Goal: Entertainment & Leisure: Consume media (video, audio)

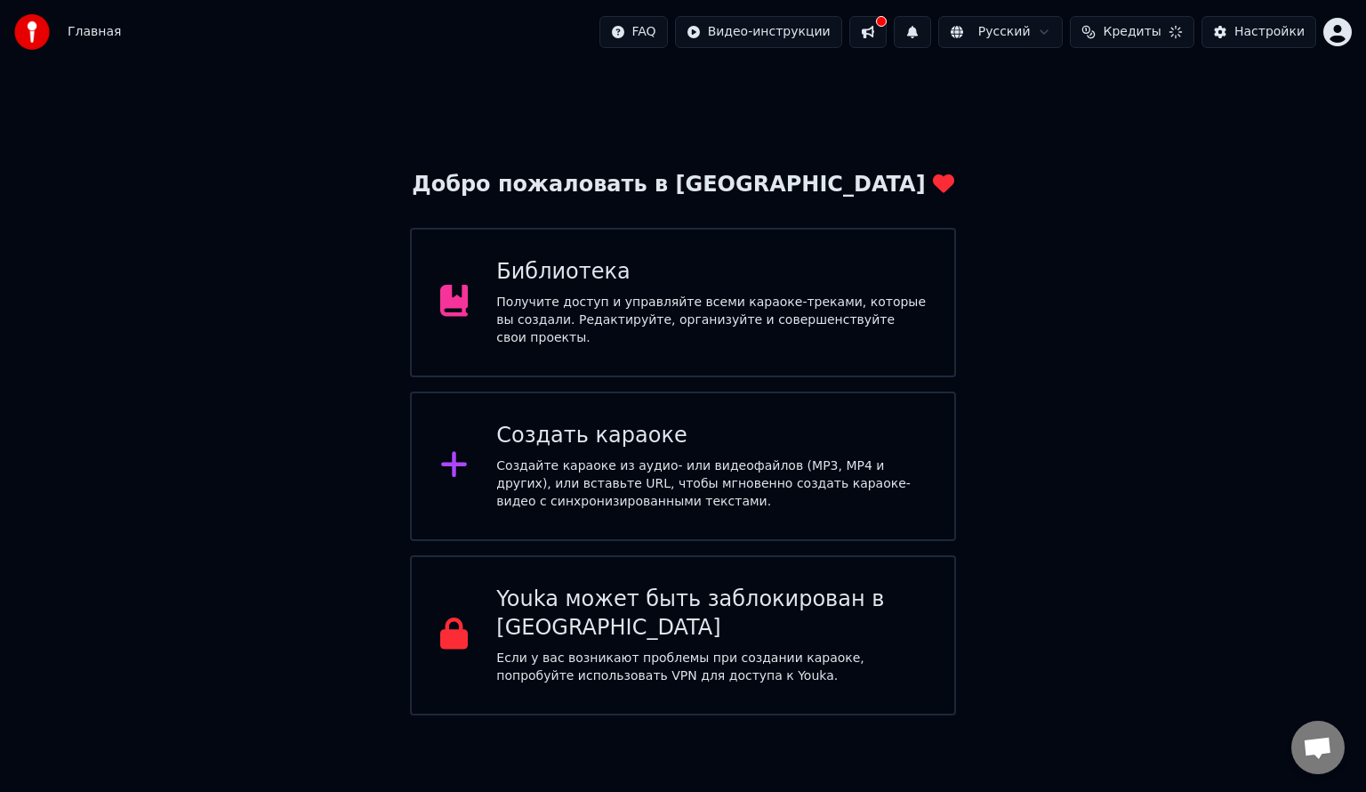
click at [582, 327] on div "Получите доступ и управляйте всеми караоке-треками, которые вы создали. Редакти…" at bounding box center [711, 320] width 430 height 53
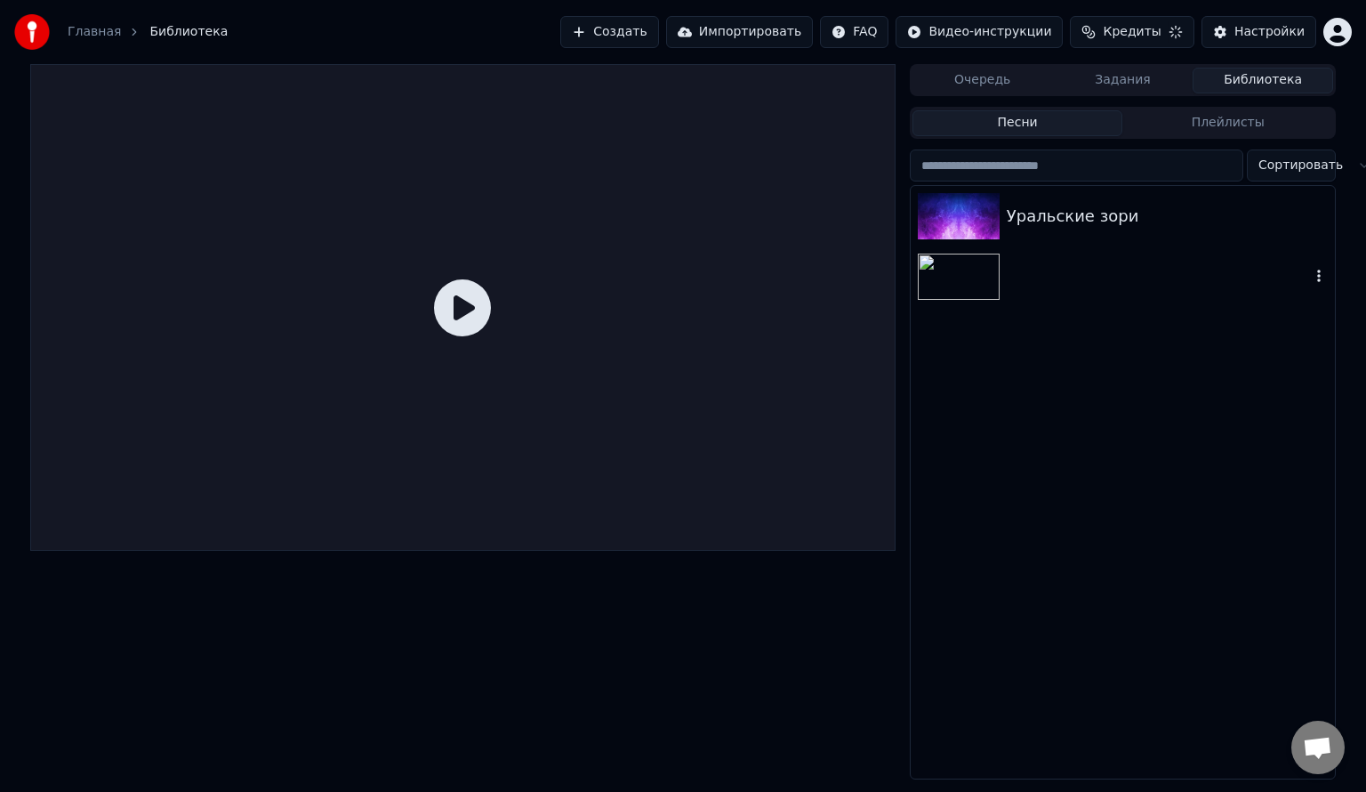
click at [1036, 285] on div at bounding box center [1123, 276] width 424 height 60
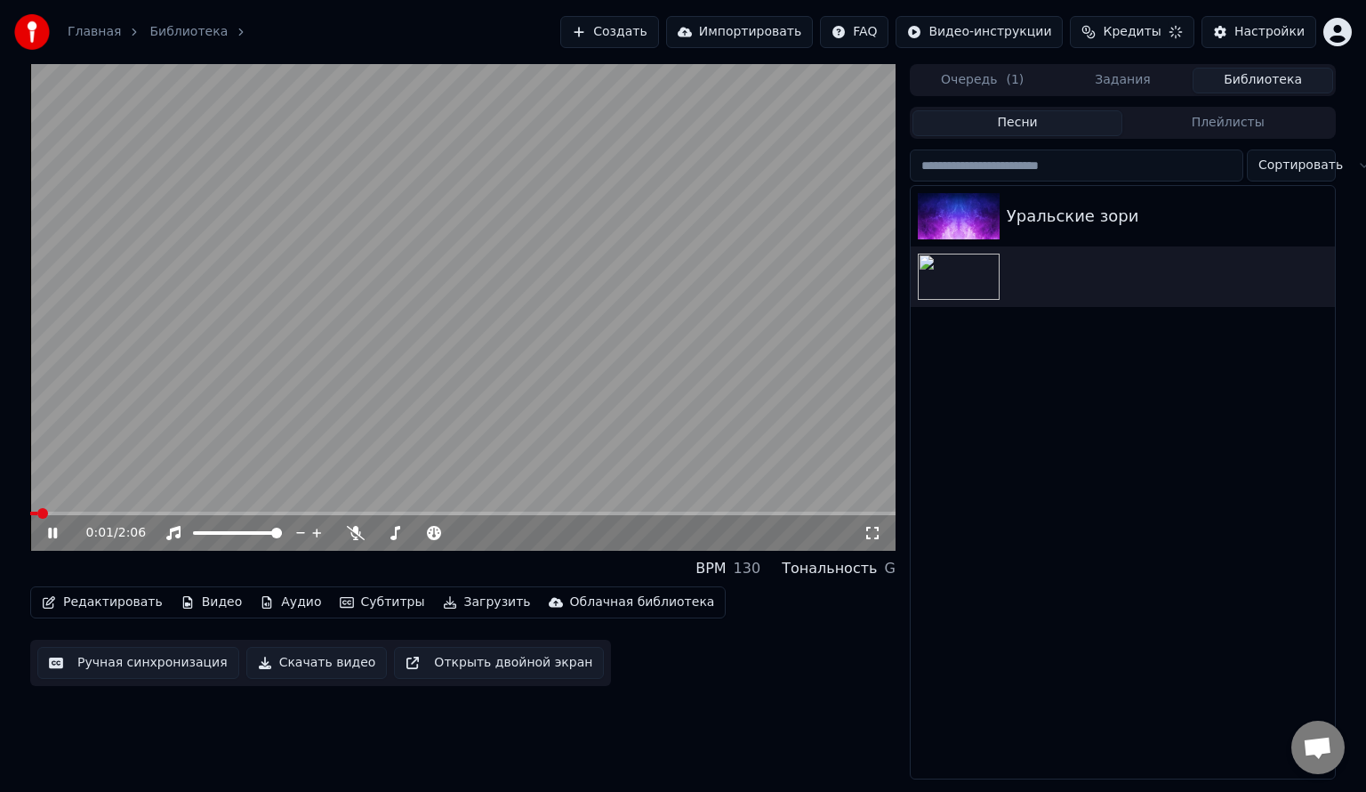
click at [94, 517] on div "0:01 / 2:06" at bounding box center [463, 533] width 866 height 36
click at [110, 512] on span at bounding box center [463, 514] width 866 height 4
click at [178, 520] on div "0:12 / 2:06" at bounding box center [463, 533] width 866 height 36
click at [210, 513] on span at bounding box center [463, 514] width 866 height 4
click at [55, 541] on div "0:26 / 2:06" at bounding box center [462, 533] width 851 height 18
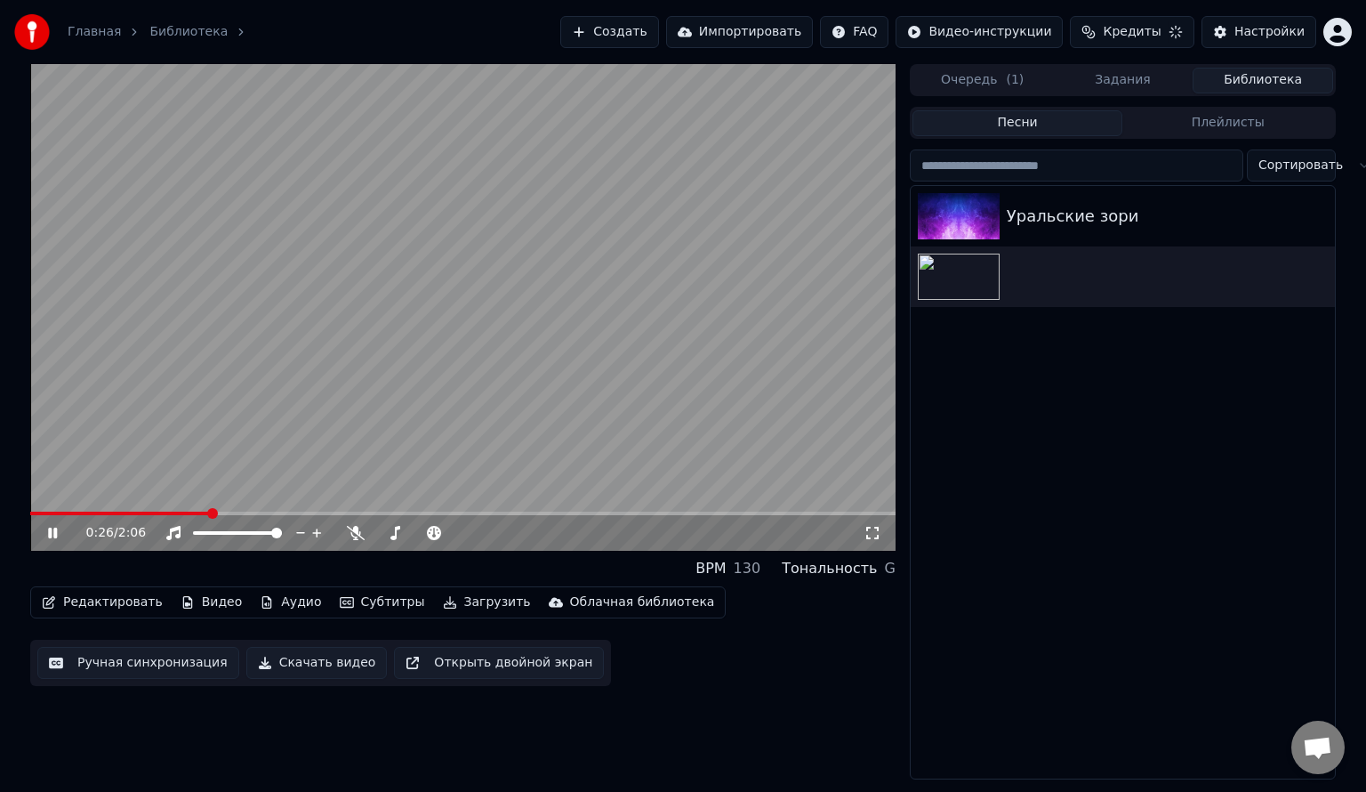
click at [60, 537] on icon at bounding box center [65, 533] width 42 height 14
click at [192, 601] on button "Видео" at bounding box center [211, 602] width 77 height 25
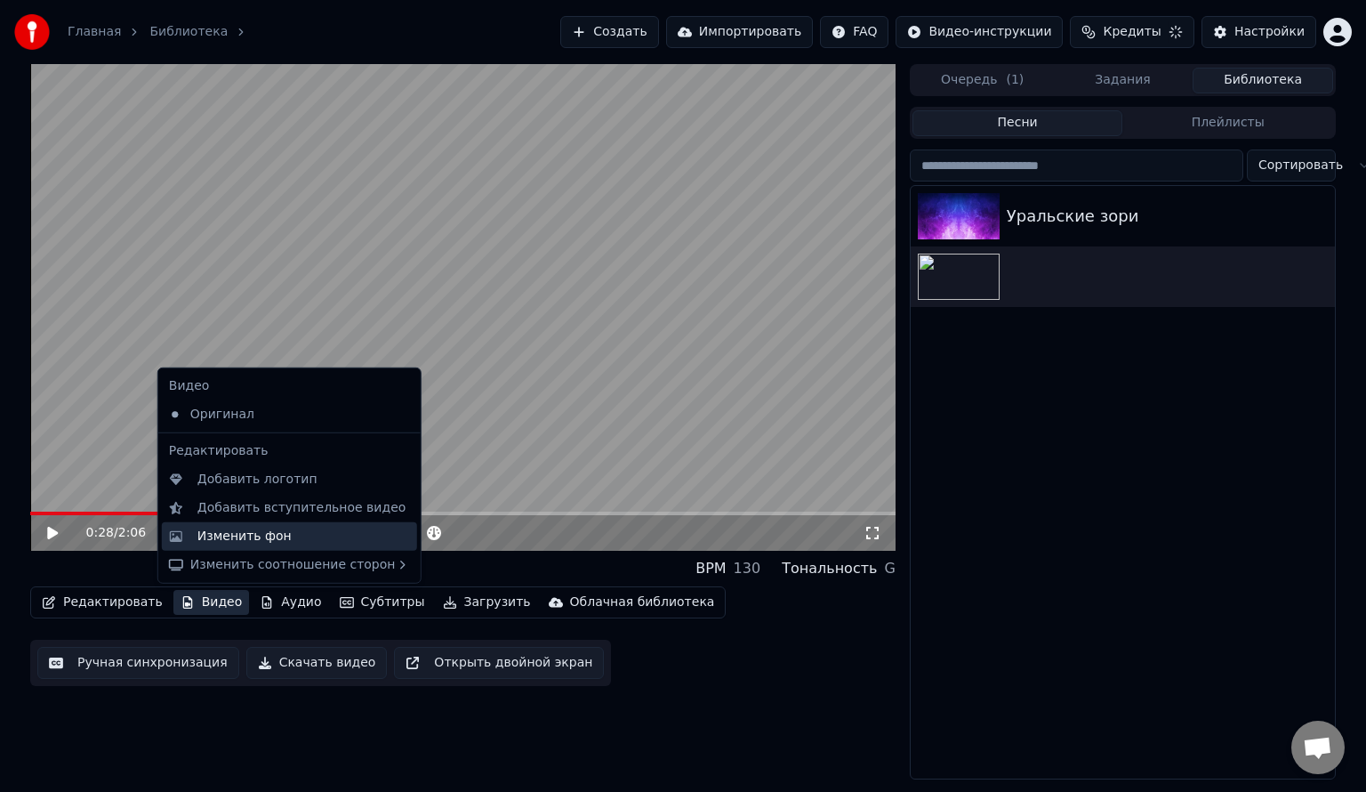
click at [249, 541] on div "Изменить фон" at bounding box center [244, 537] width 94 height 18
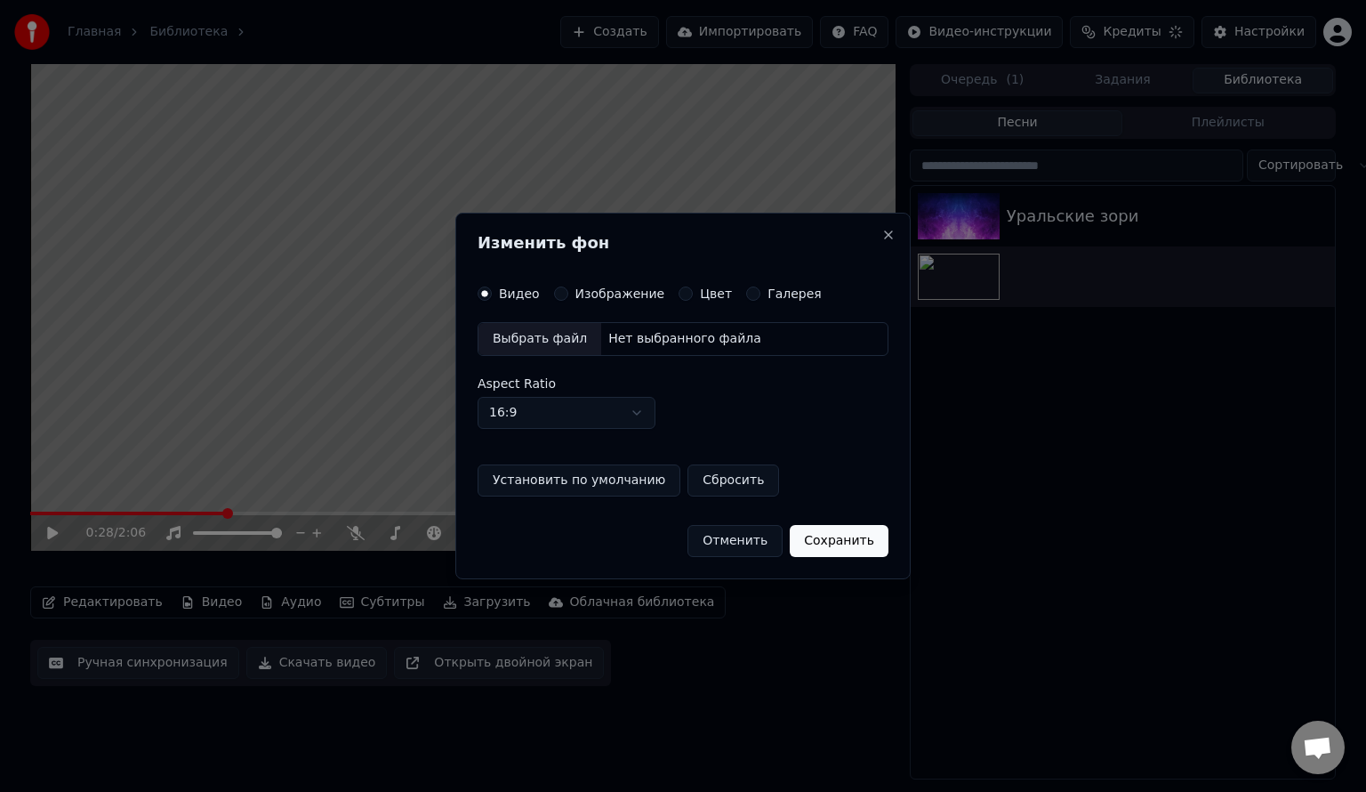
click at [576, 288] on label "Изображение" at bounding box center [621, 293] width 90 height 12
click at [568, 288] on button "Изображение" at bounding box center [561, 293] width 14 height 14
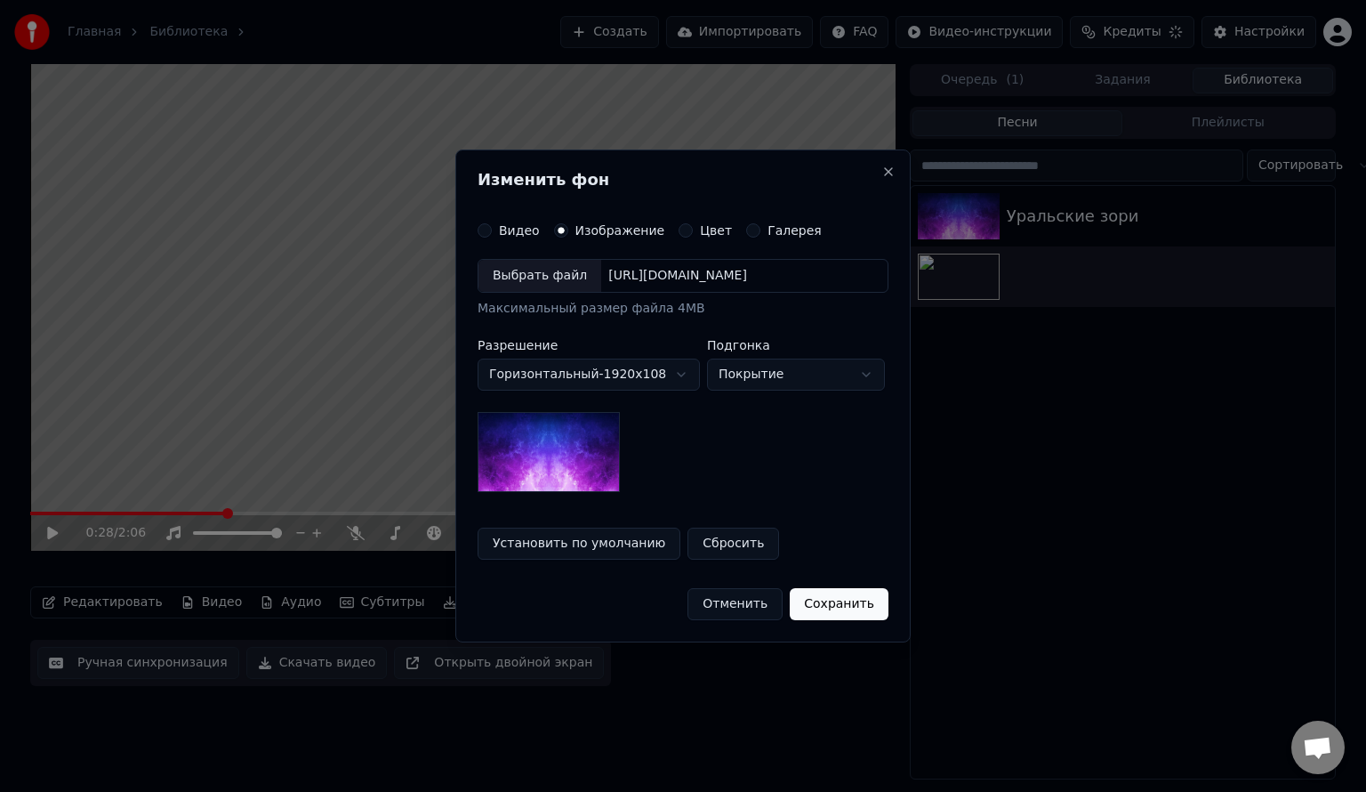
click at [534, 279] on div "Выбрать файл" at bounding box center [540, 276] width 123 height 32
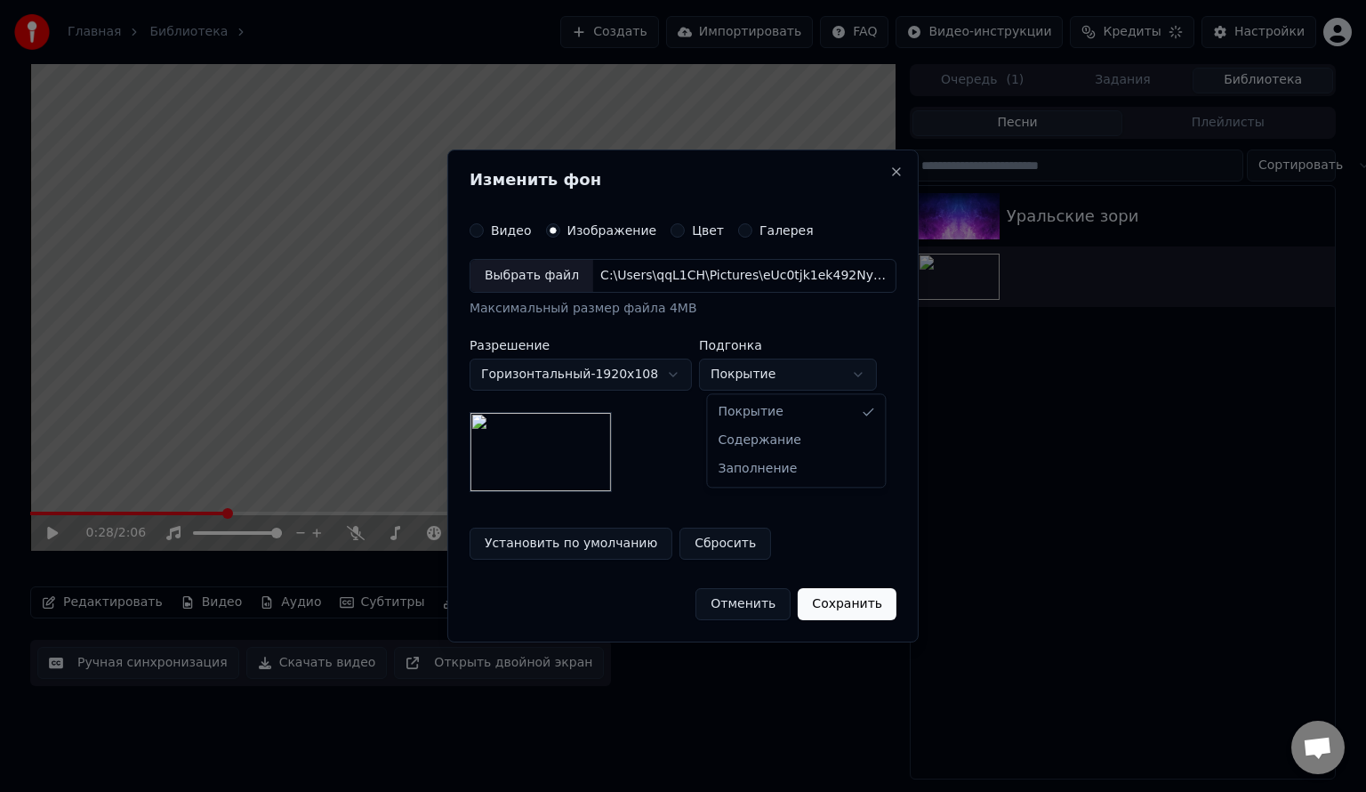
click at [758, 374] on body "**********" at bounding box center [683, 396] width 1366 height 792
click at [748, 374] on body "**********" at bounding box center [683, 396] width 1366 height 792
click at [746, 367] on body "**********" at bounding box center [683, 396] width 1366 height 792
click at [754, 378] on body "**********" at bounding box center [683, 396] width 1366 height 792
click at [753, 372] on body "**********" at bounding box center [683, 396] width 1366 height 792
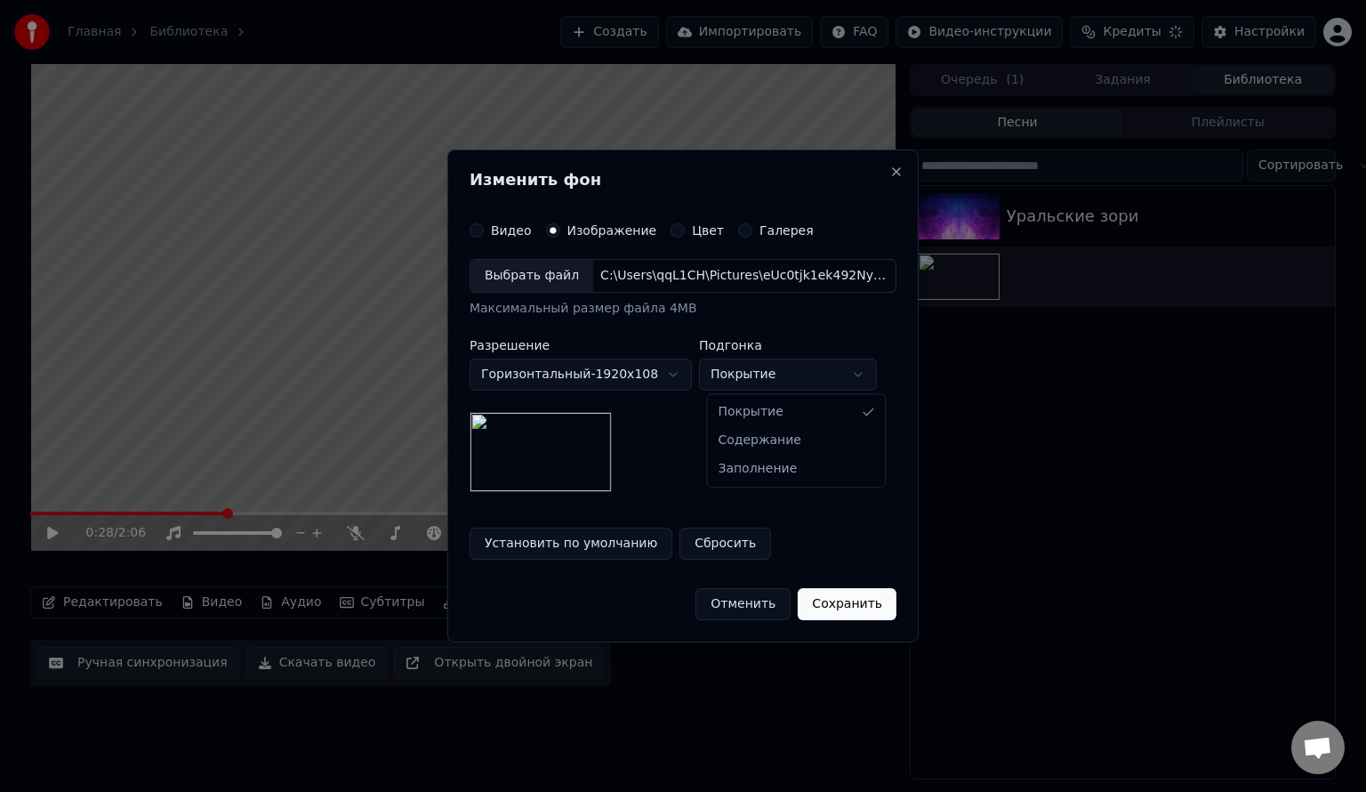
select select "*******"
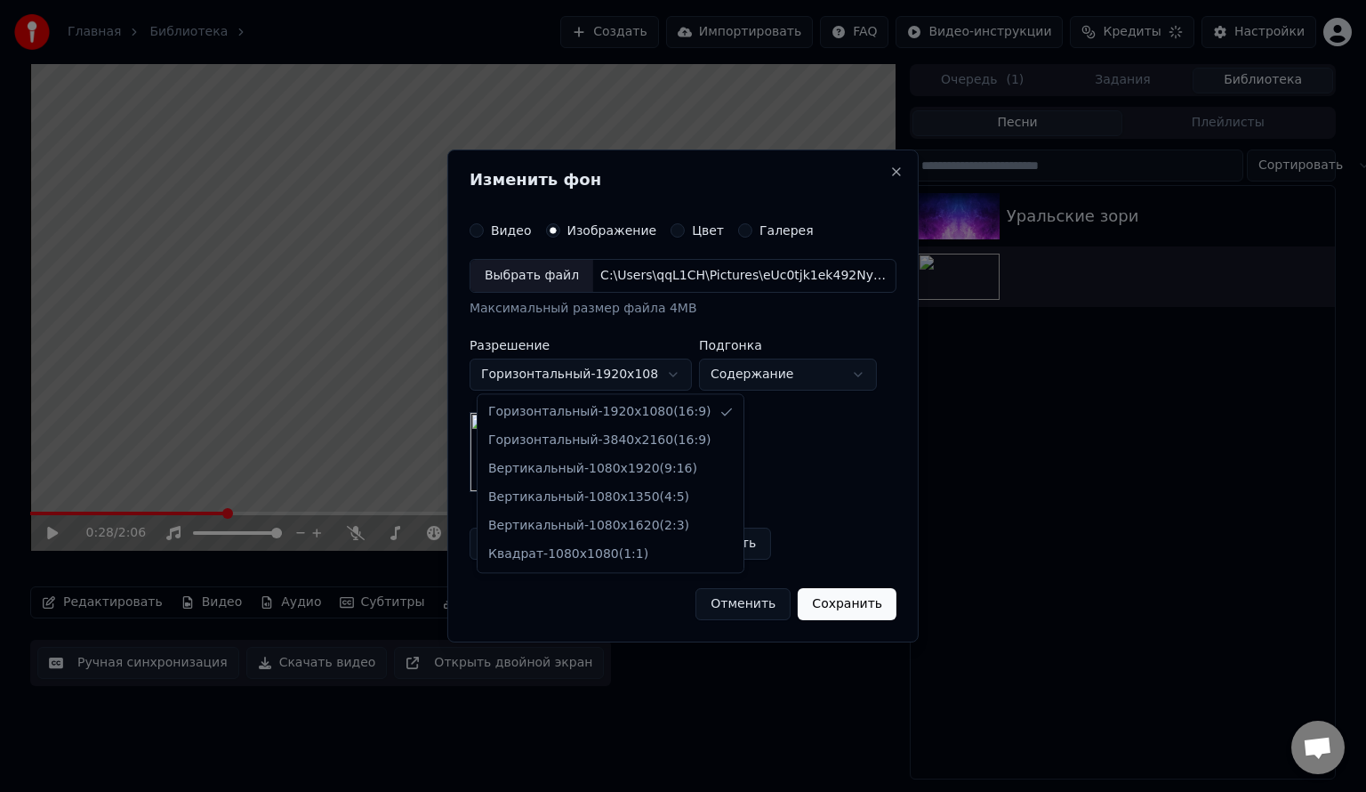
click at [622, 368] on body "**********" at bounding box center [683, 396] width 1366 height 792
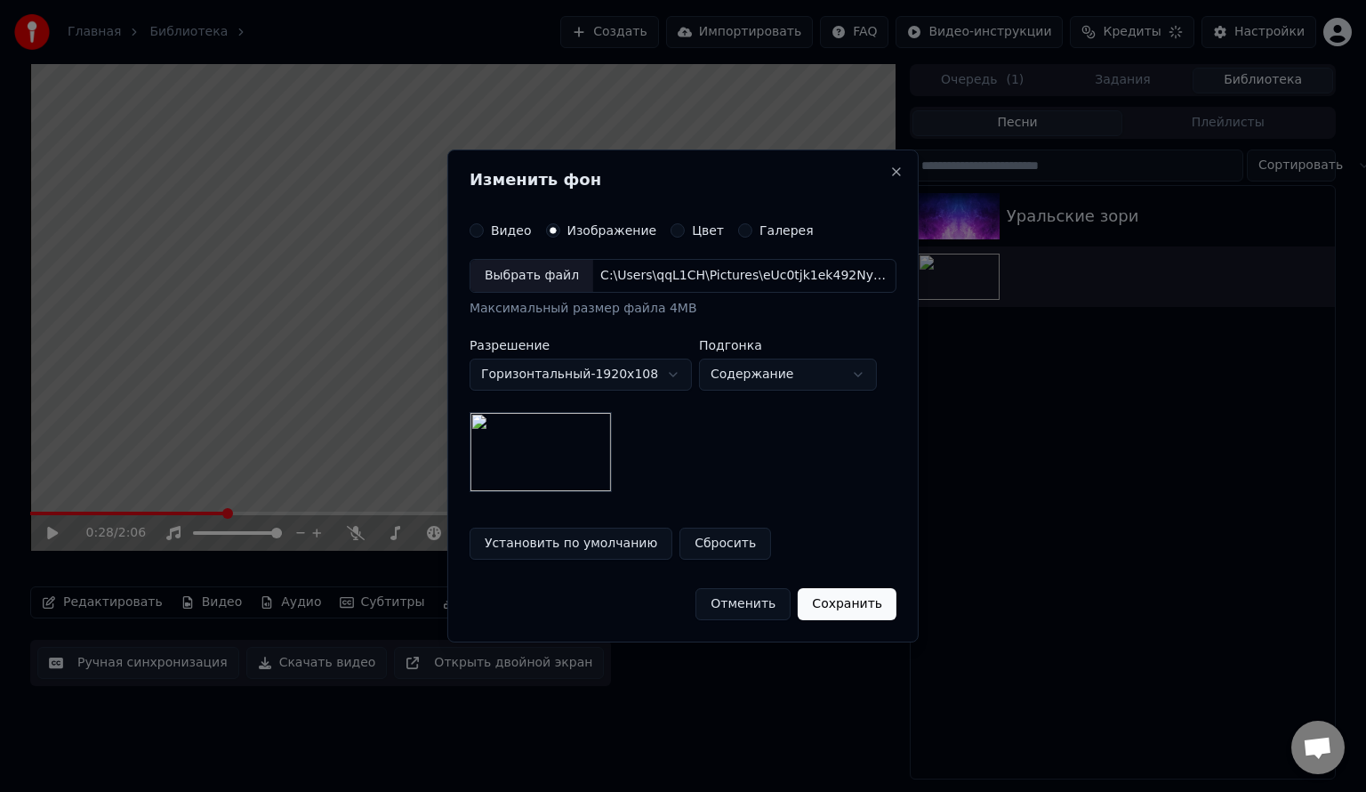
click at [827, 600] on button "Сохранить" at bounding box center [847, 604] width 99 height 32
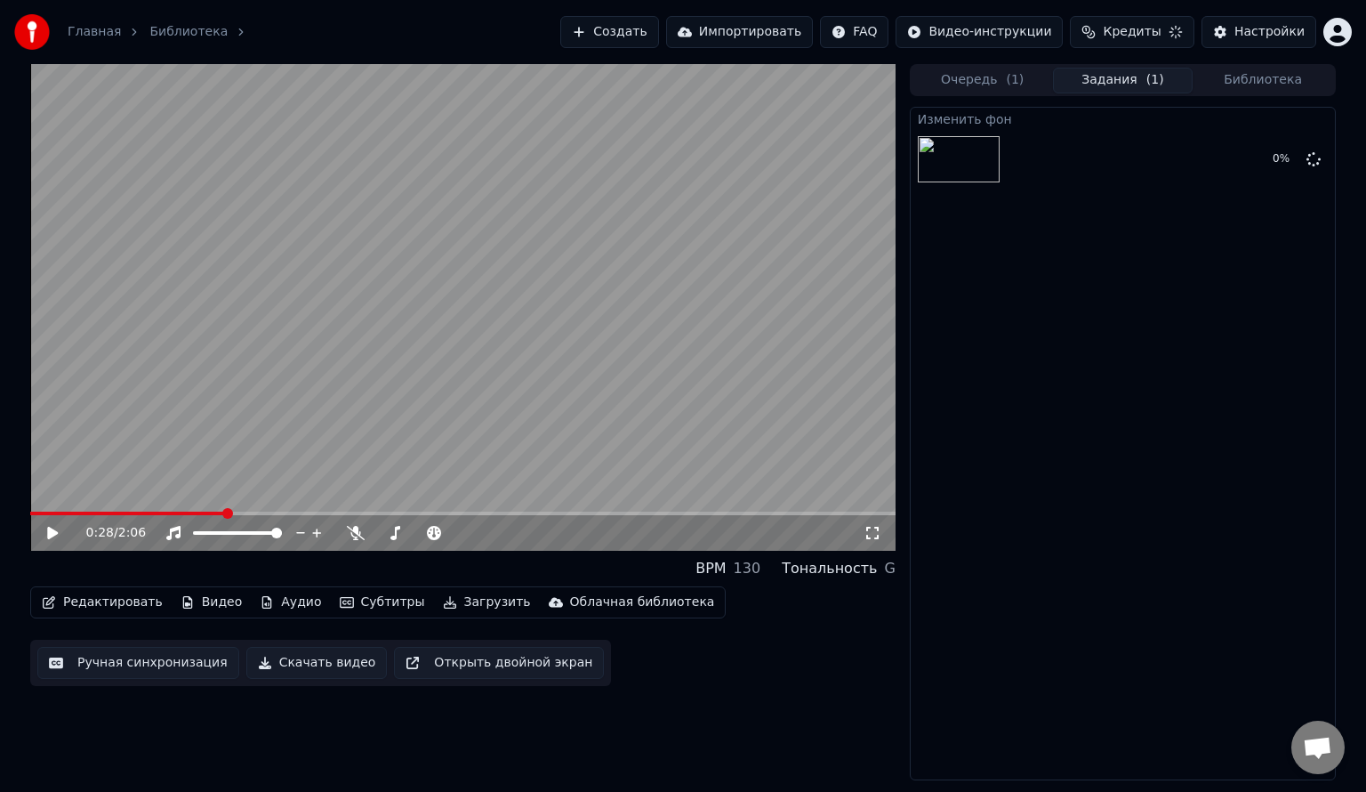
click at [39, 533] on div "0:28 / 2:06" at bounding box center [462, 533] width 851 height 18
click at [45, 534] on icon at bounding box center [65, 533] width 42 height 14
click at [174, 535] on icon at bounding box center [174, 533] width 18 height 14
click at [47, 537] on icon at bounding box center [65, 533] width 42 height 14
click at [170, 530] on icon at bounding box center [174, 533] width 18 height 14
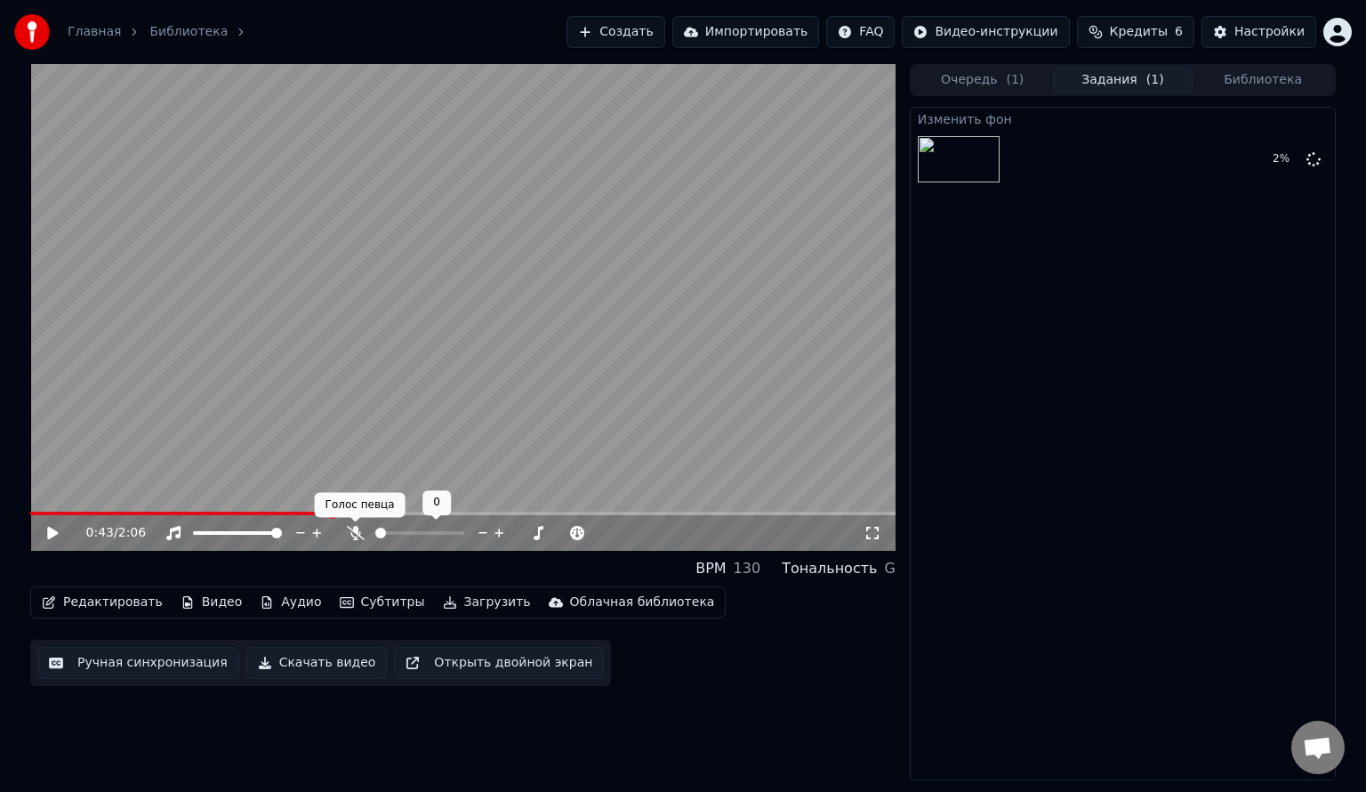
click at [356, 528] on body "Главная Библиотека Создать Импортировать FAQ Видео-инструкции Кредиты 6 Настрой…" at bounding box center [683, 396] width 1366 height 792
click at [356, 539] on icon at bounding box center [356, 533] width 18 height 14
click at [288, 658] on button "Скачать видео" at bounding box center [316, 663] width 141 height 32
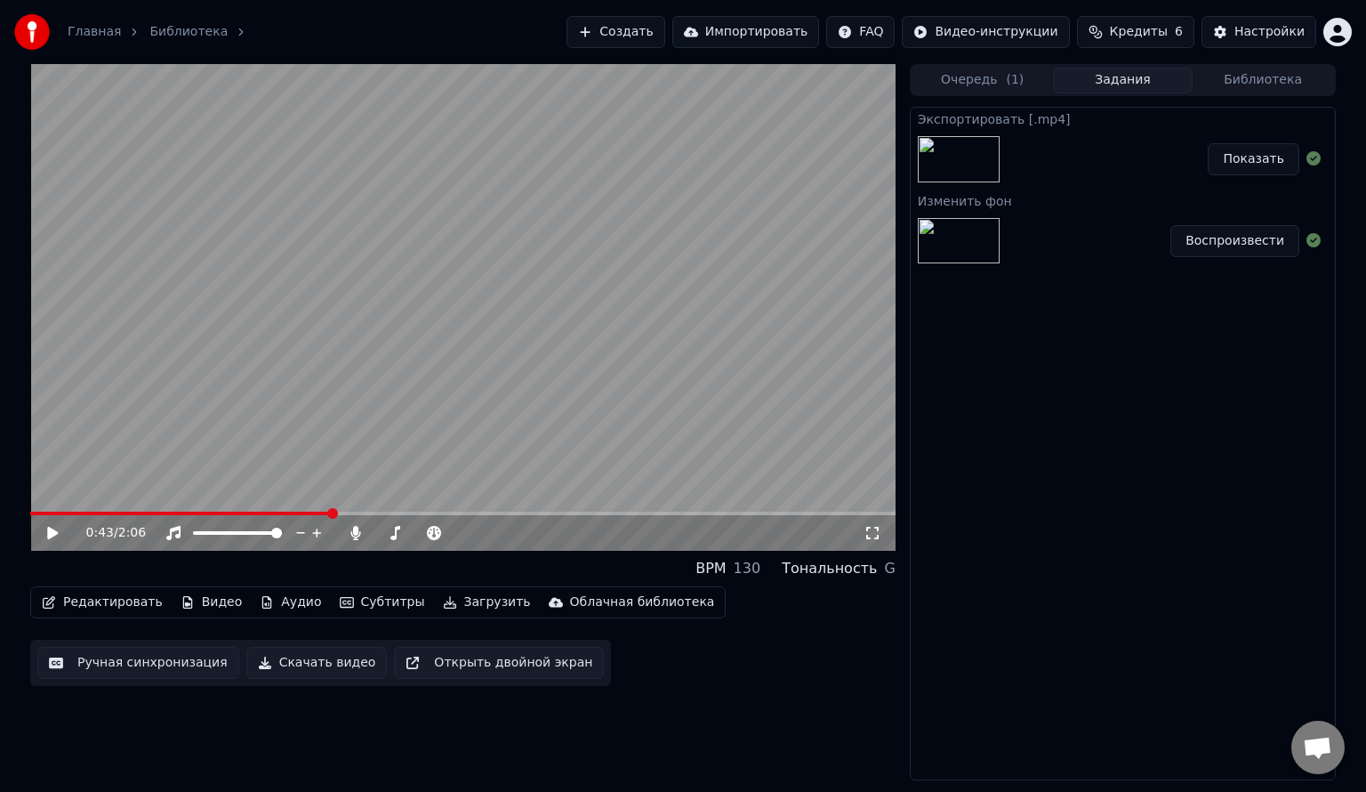
click at [1206, 240] on button "Воспроизвести" at bounding box center [1235, 241] width 129 height 32
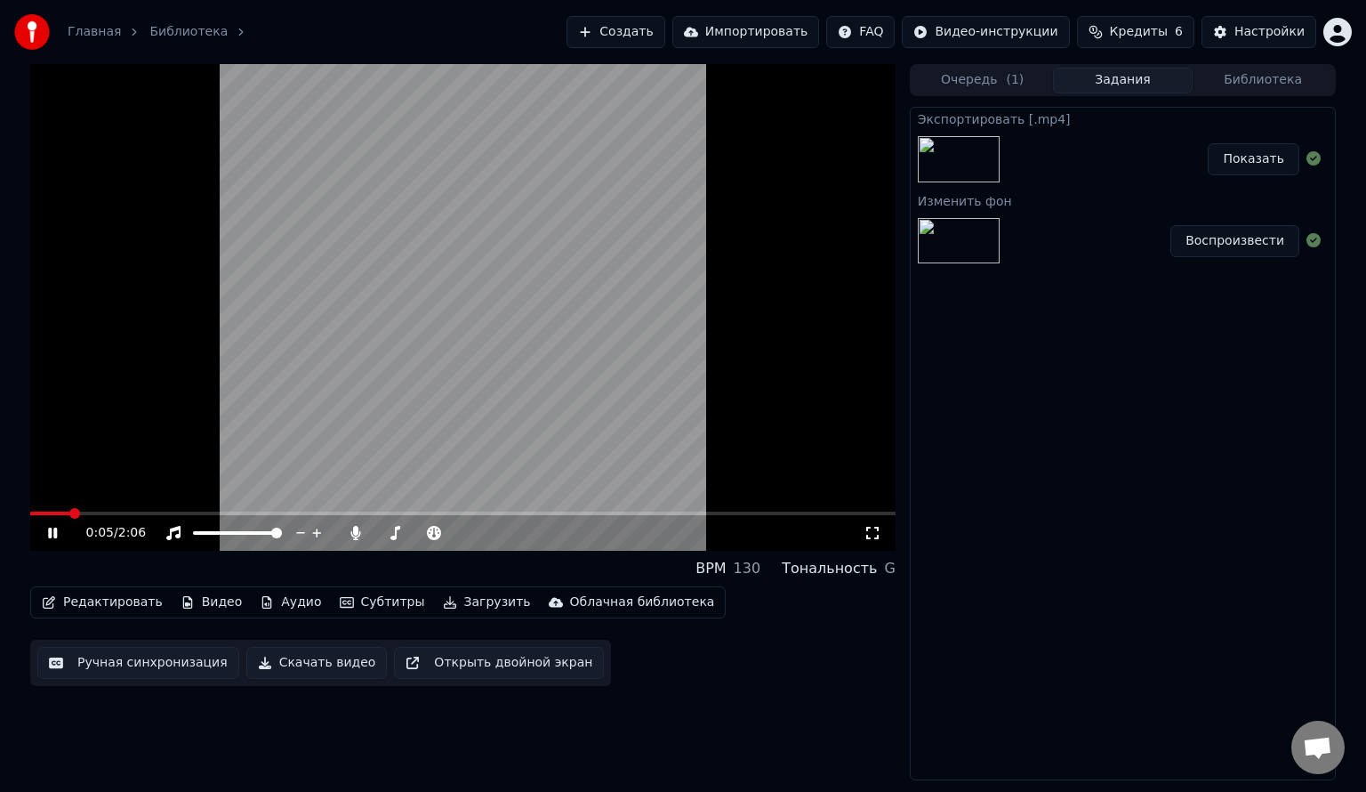
click at [53, 532] on icon at bounding box center [65, 533] width 42 height 14
click at [1265, 157] on button "Показать" at bounding box center [1254, 159] width 92 height 32
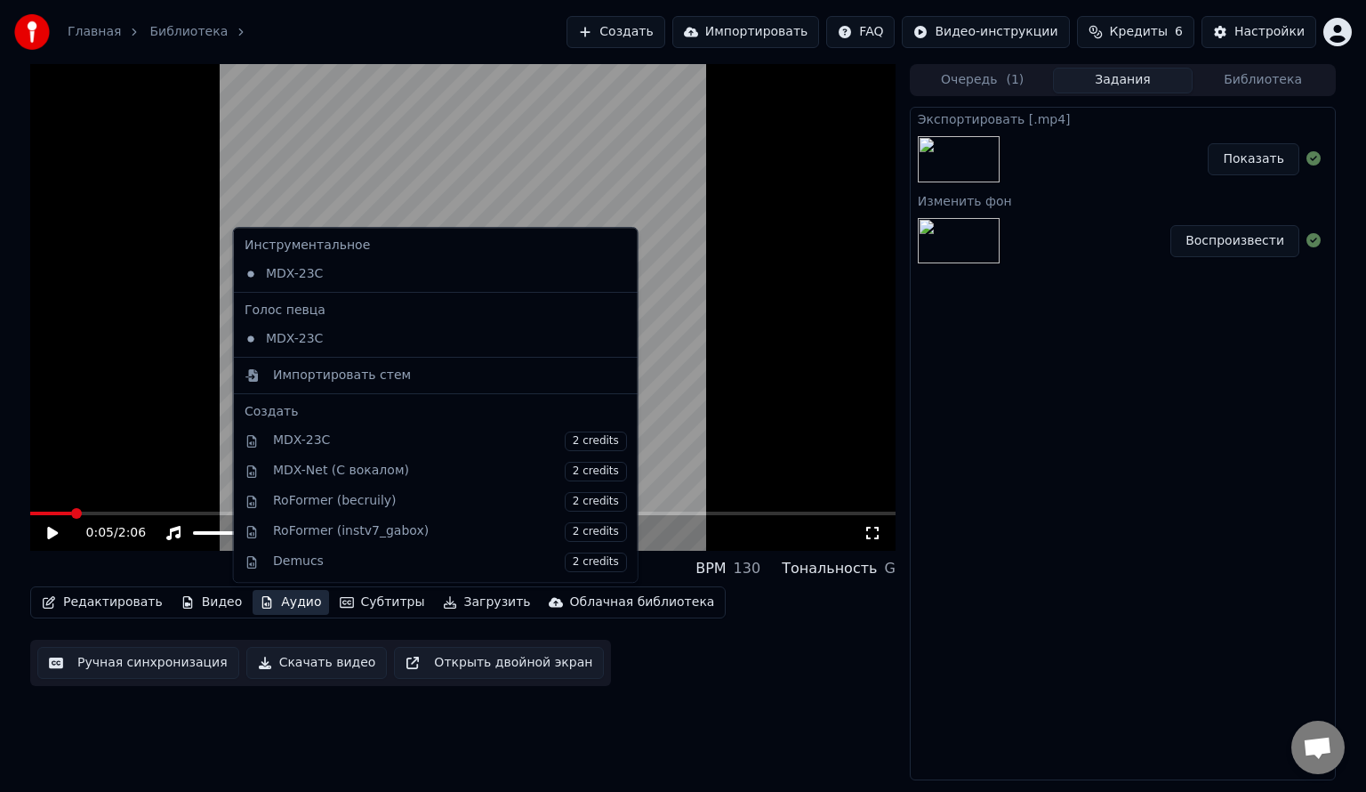
click at [278, 609] on button "Аудио" at bounding box center [291, 602] width 76 height 25
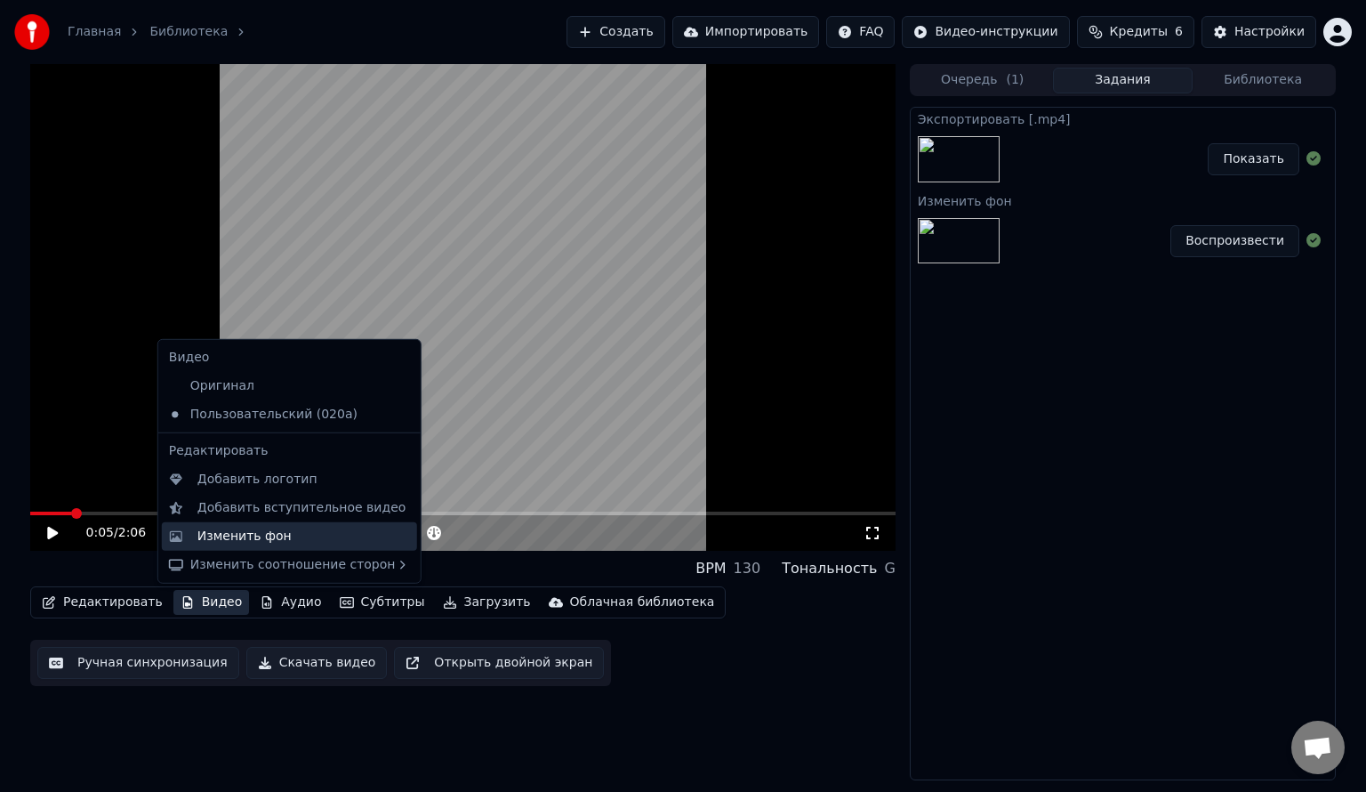
click at [253, 539] on div "Изменить фон" at bounding box center [244, 537] width 94 height 18
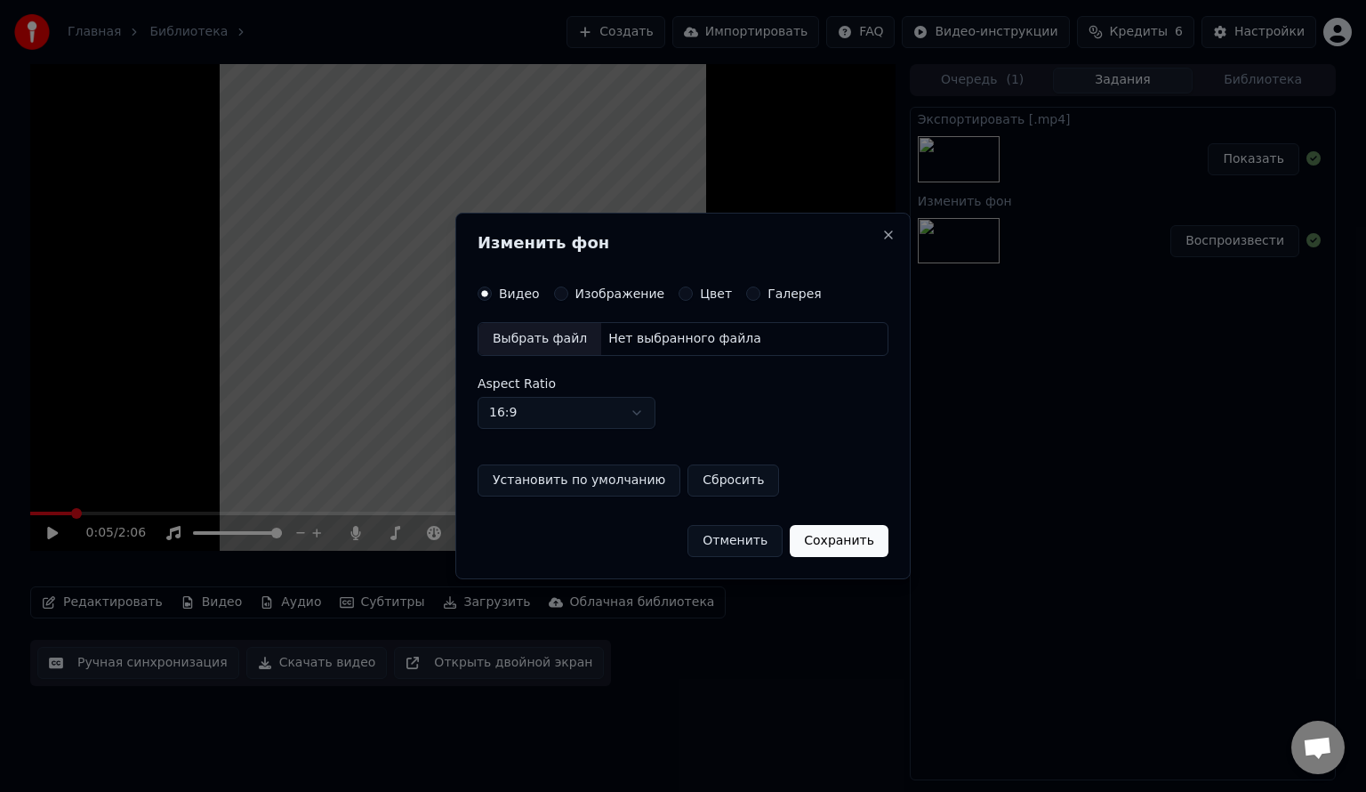
click at [558, 295] on button "Изображение" at bounding box center [561, 293] width 14 height 14
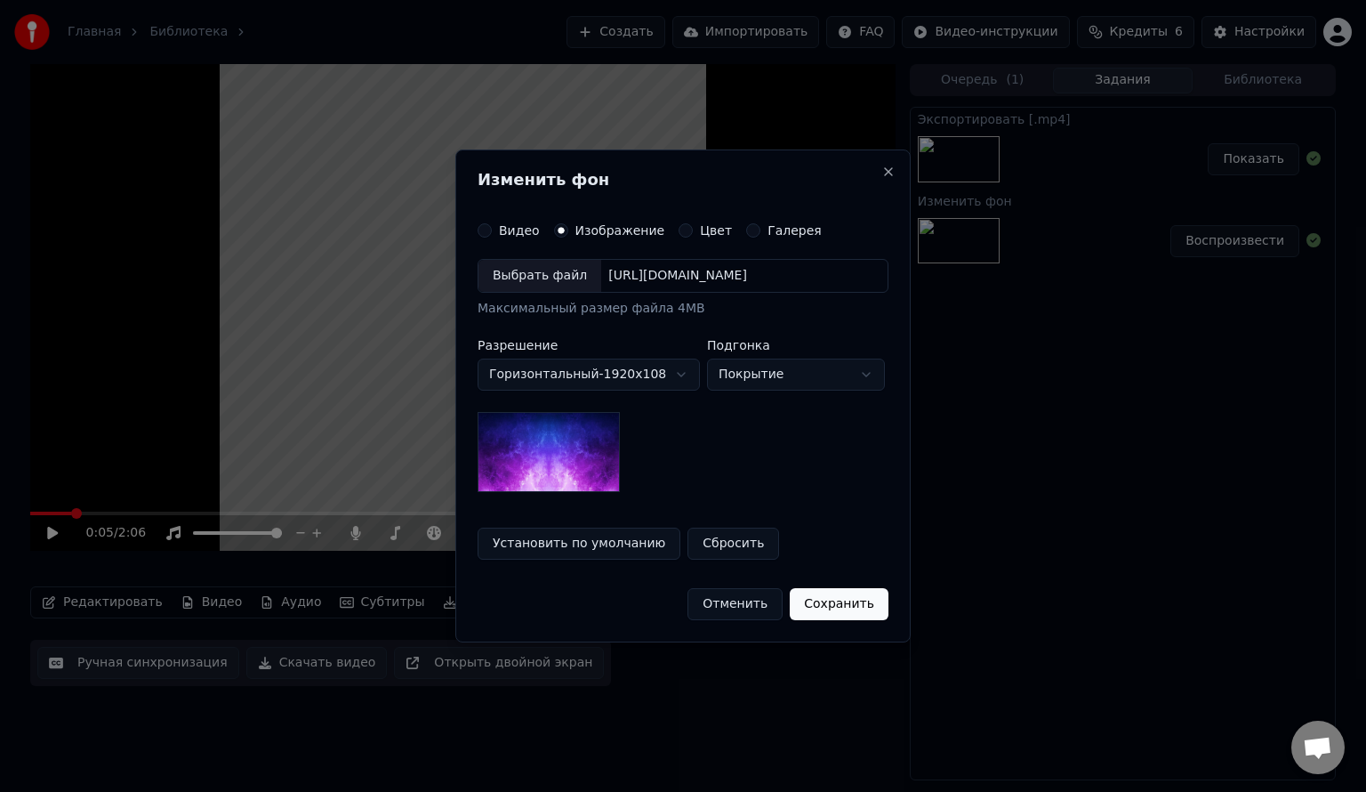
click at [679, 233] on button "Цвет" at bounding box center [686, 230] width 14 height 14
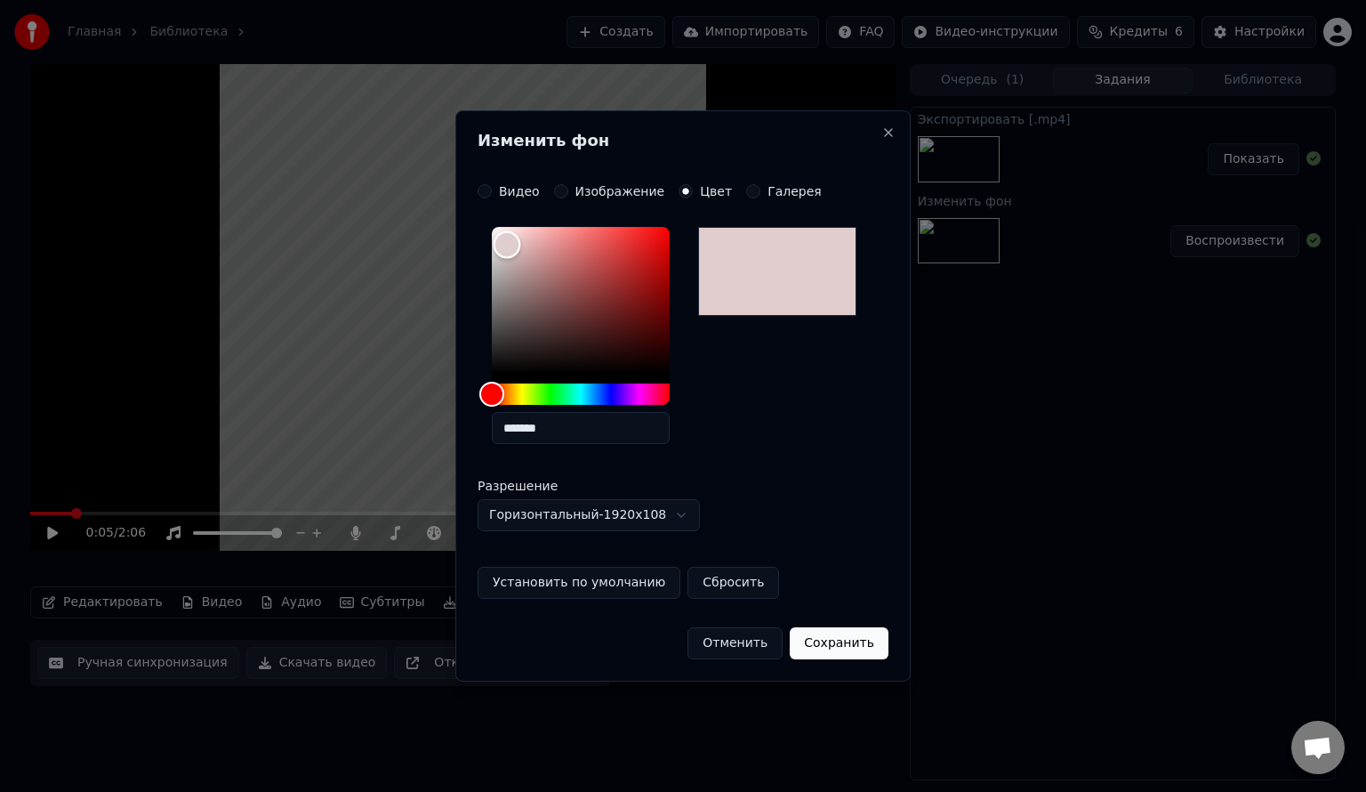
type input "*******"
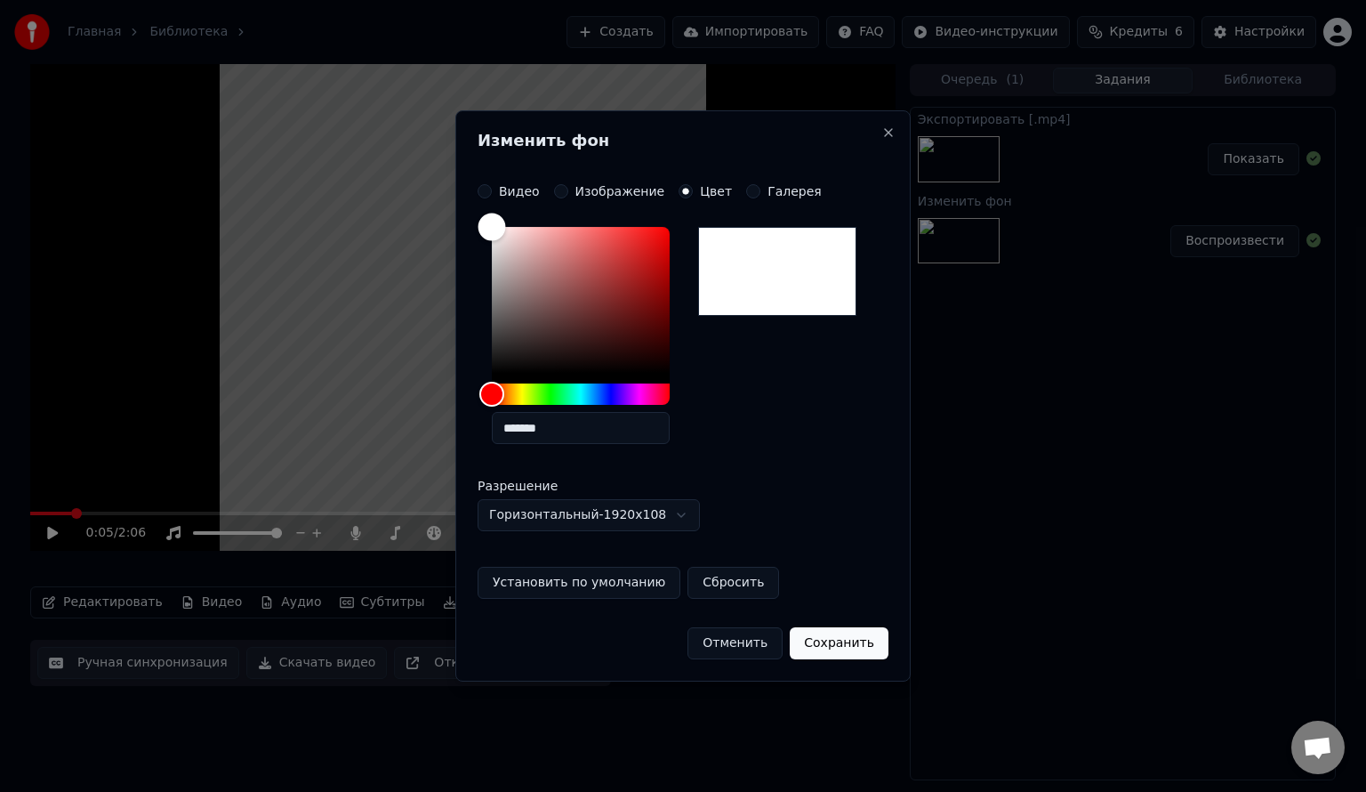
drag, startPoint x: 520, startPoint y: 320, endPoint x: 459, endPoint y: 217, distance: 119.6
click at [459, 217] on div "**********" at bounding box center [682, 395] width 455 height 571
click at [822, 649] on button "Сохранить" at bounding box center [839, 643] width 99 height 32
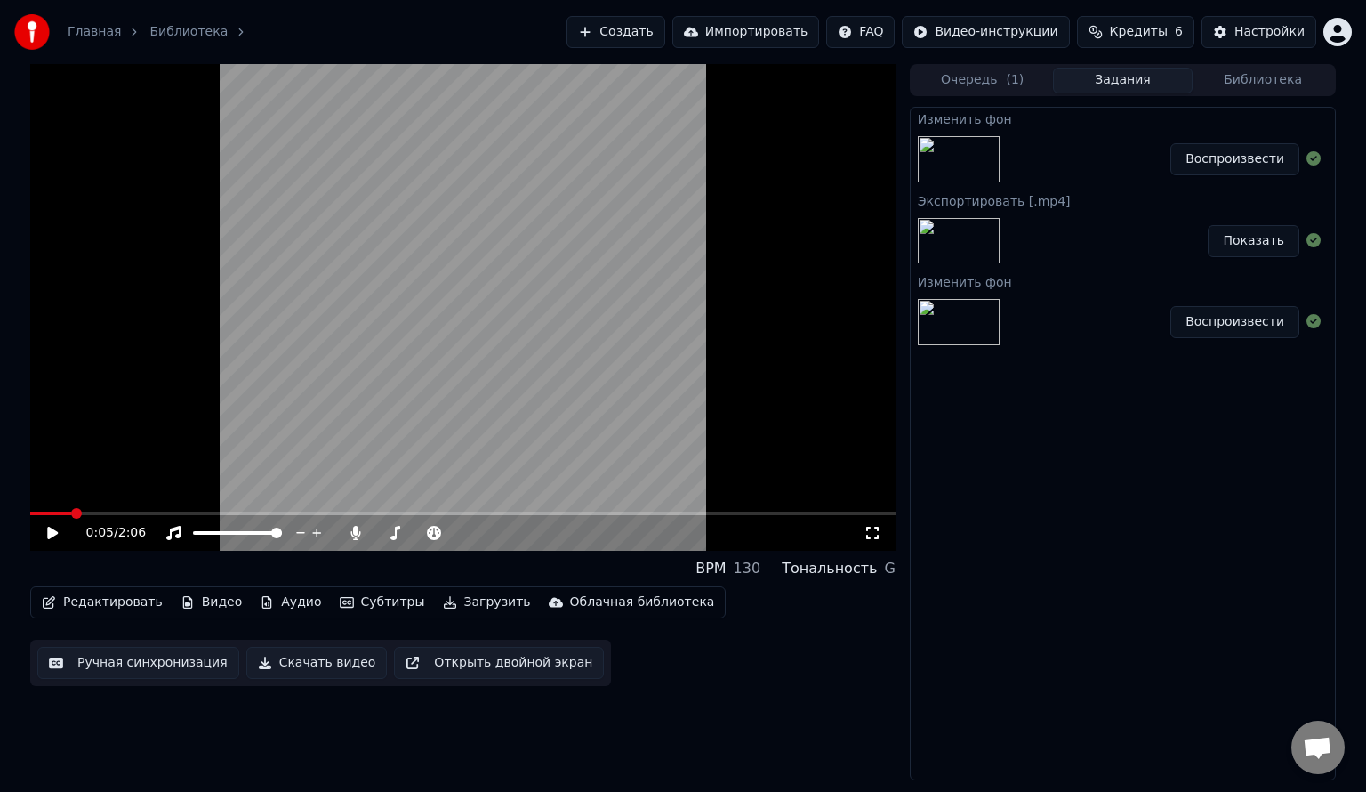
click at [1229, 160] on button "Воспроизвести" at bounding box center [1235, 159] width 129 height 32
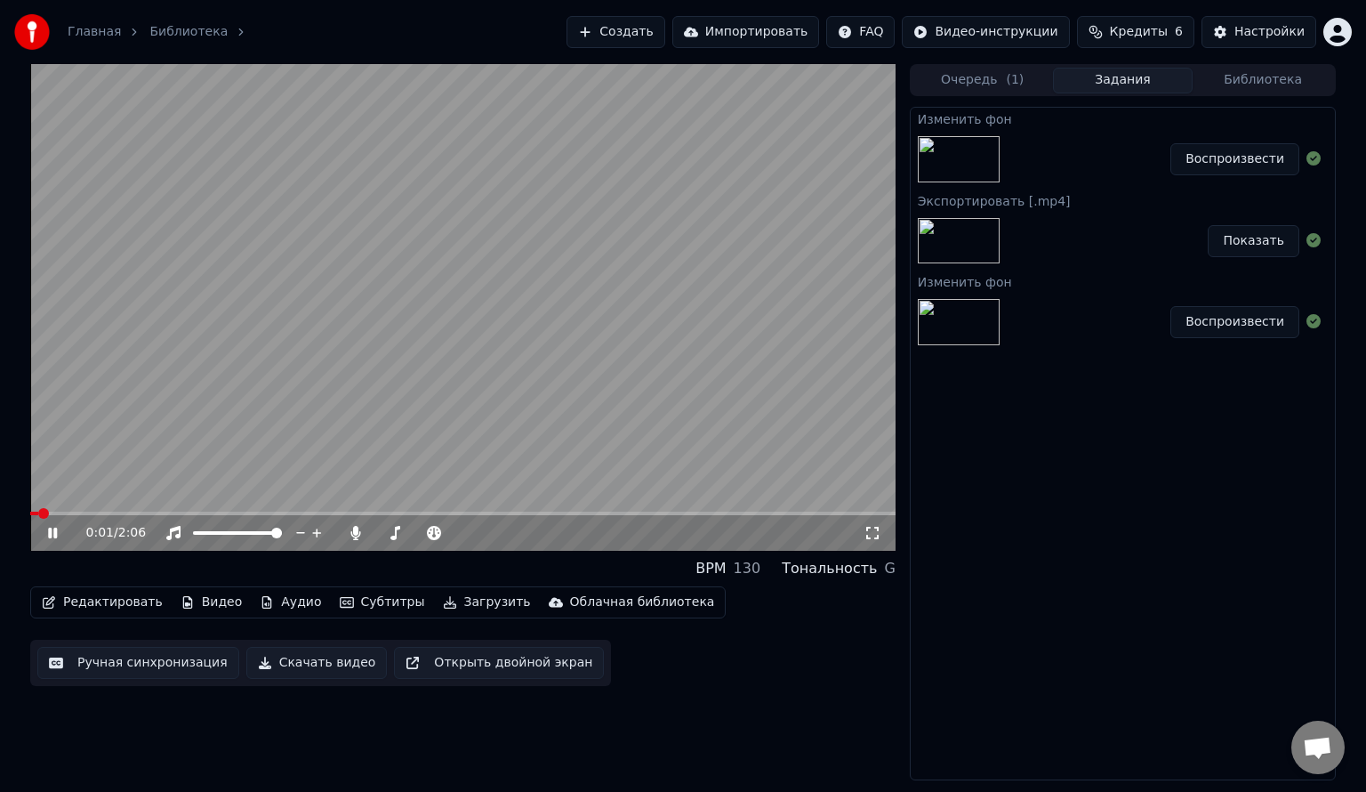
click at [74, 510] on video at bounding box center [463, 307] width 866 height 487
click at [91, 516] on div "0:01 / 2:06" at bounding box center [463, 533] width 866 height 36
click at [115, 513] on span at bounding box center [463, 514] width 866 height 4
click at [46, 537] on icon at bounding box center [65, 533] width 42 height 14
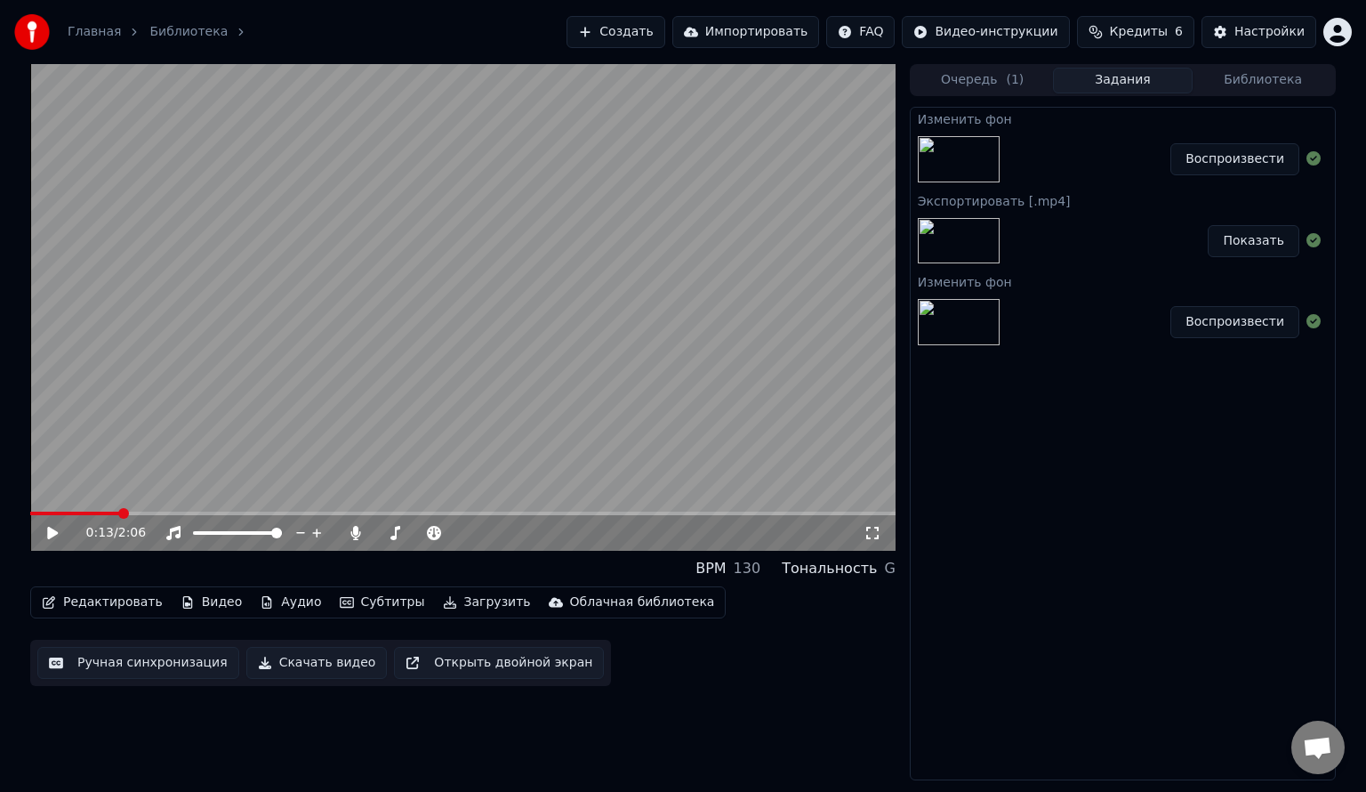
click at [266, 664] on button "Скачать видео" at bounding box center [316, 663] width 141 height 32
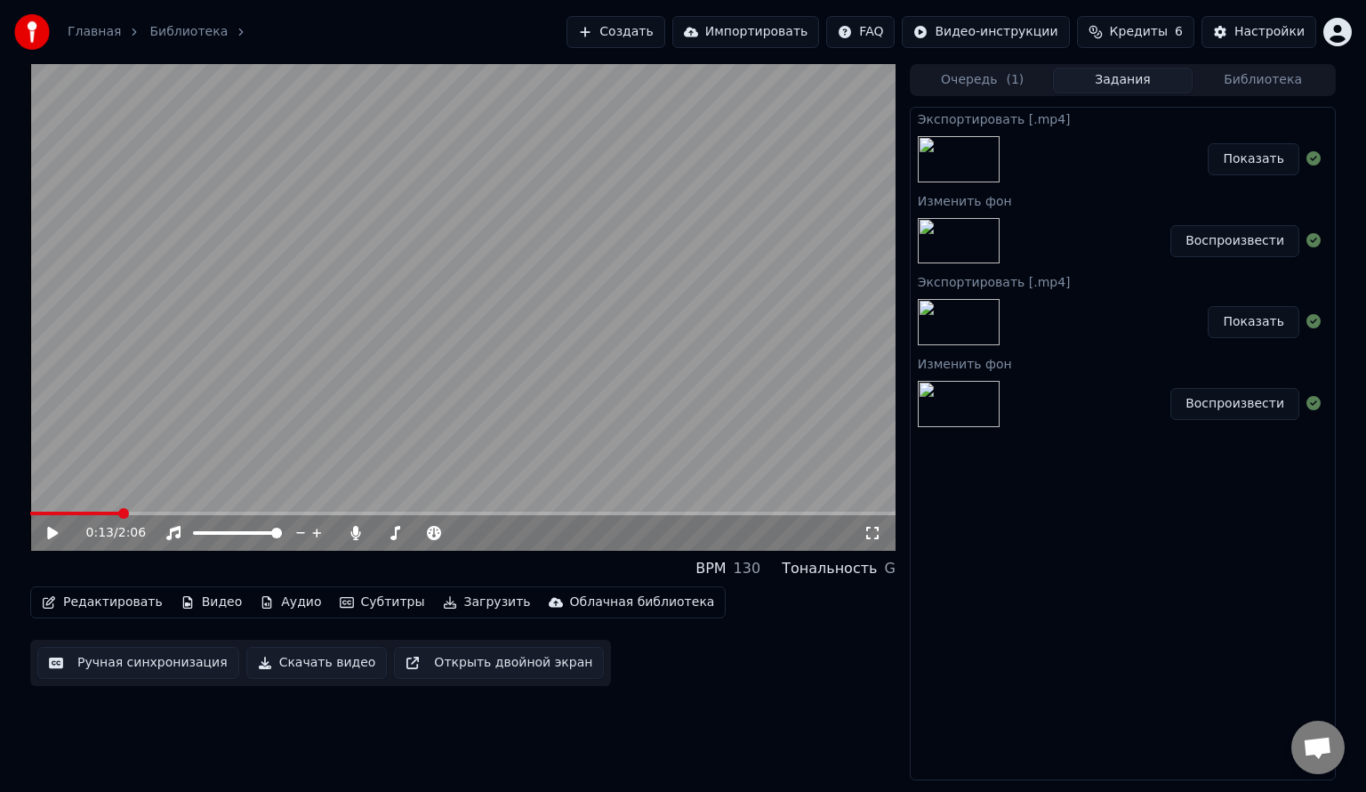
click at [1270, 166] on button "Показать" at bounding box center [1254, 159] width 92 height 32
click at [1253, 162] on button "Показать" at bounding box center [1254, 159] width 92 height 32
